Goal: Task Accomplishment & Management: Use online tool/utility

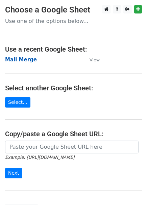
click at [28, 61] on strong "Mail Merge" at bounding box center [21, 60] width 32 height 6
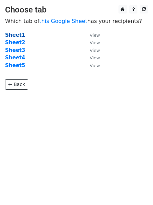
click at [19, 36] on strong "Sheet1" at bounding box center [15, 35] width 20 height 6
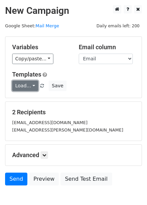
click at [30, 88] on link "Load..." at bounding box center [25, 86] width 26 height 10
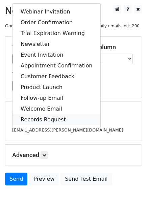
click at [35, 118] on link "Records Request" at bounding box center [56, 119] width 88 height 11
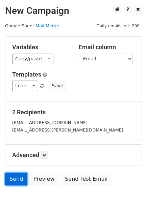
click at [15, 179] on link "Send" at bounding box center [16, 179] width 22 height 13
